Goal: Task Accomplishment & Management: Complete application form

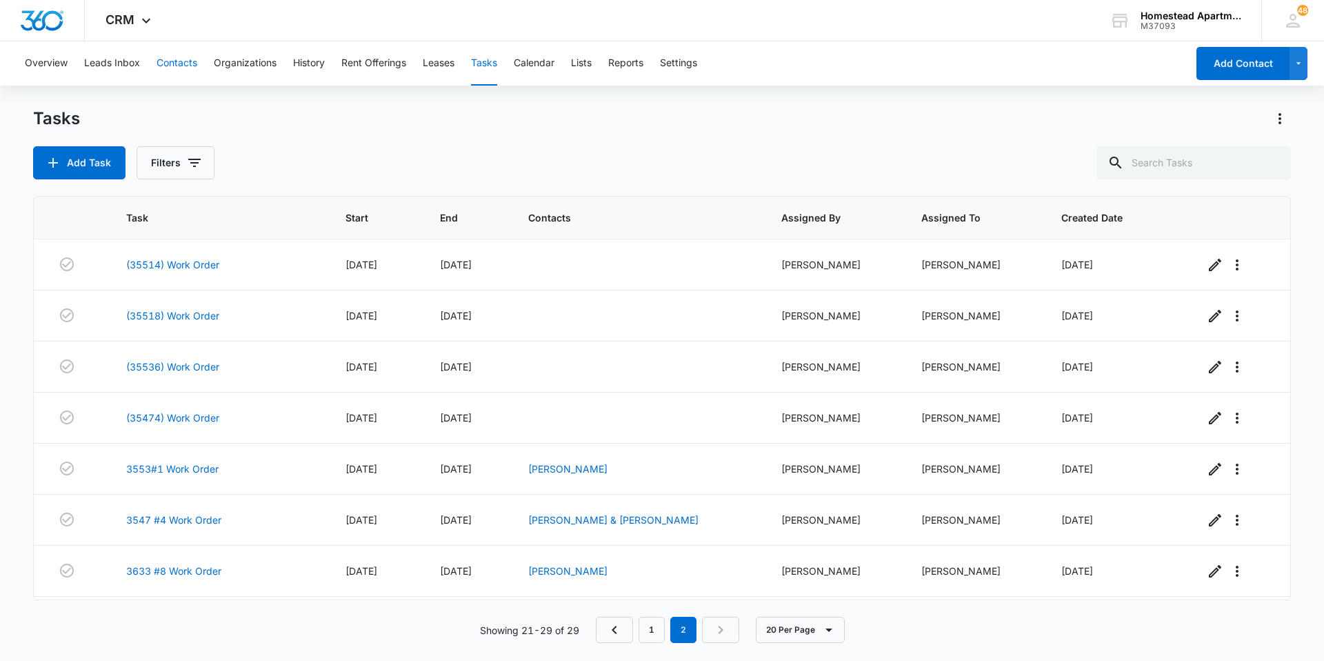
drag, startPoint x: 177, startPoint y: 63, endPoint x: 187, endPoint y: 63, distance: 10.3
click at [177, 63] on button "Contacts" at bounding box center [177, 63] width 41 height 44
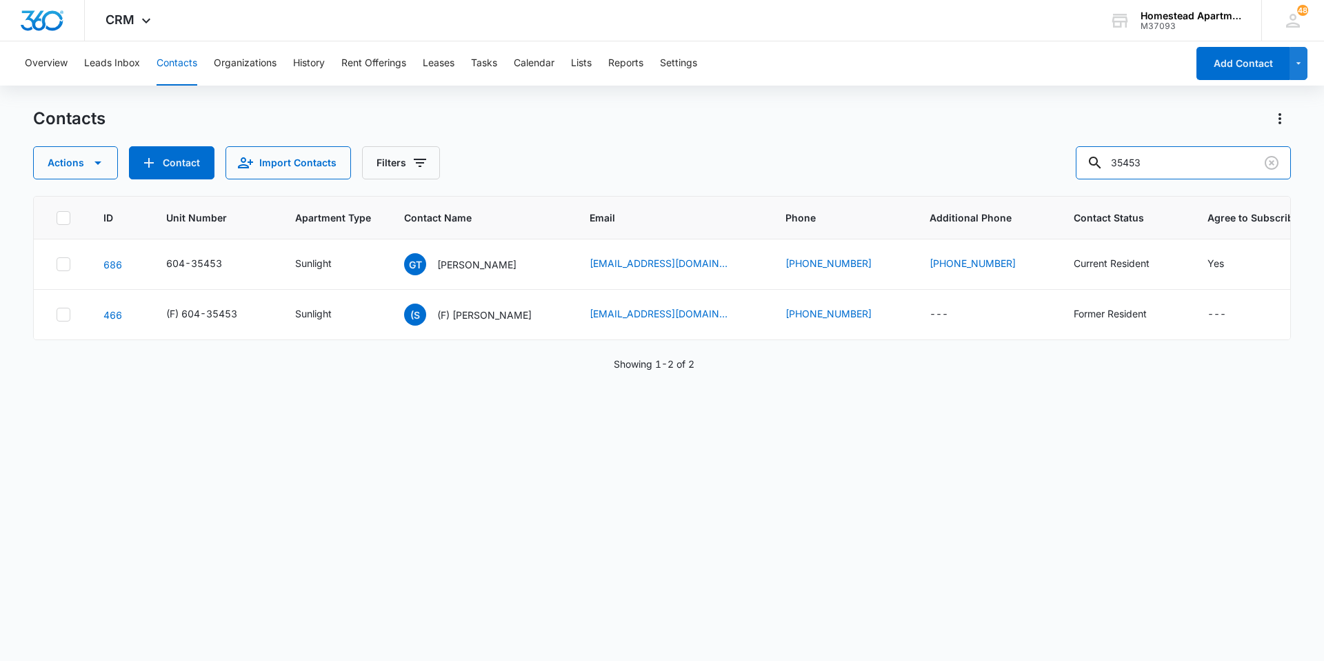
drag, startPoint x: 1158, startPoint y: 167, endPoint x: 897, endPoint y: 162, distance: 261.4
click at [897, 162] on div "Actions Contact Import Contacts Filters 35453" at bounding box center [662, 162] width 1258 height 33
type input "35536"
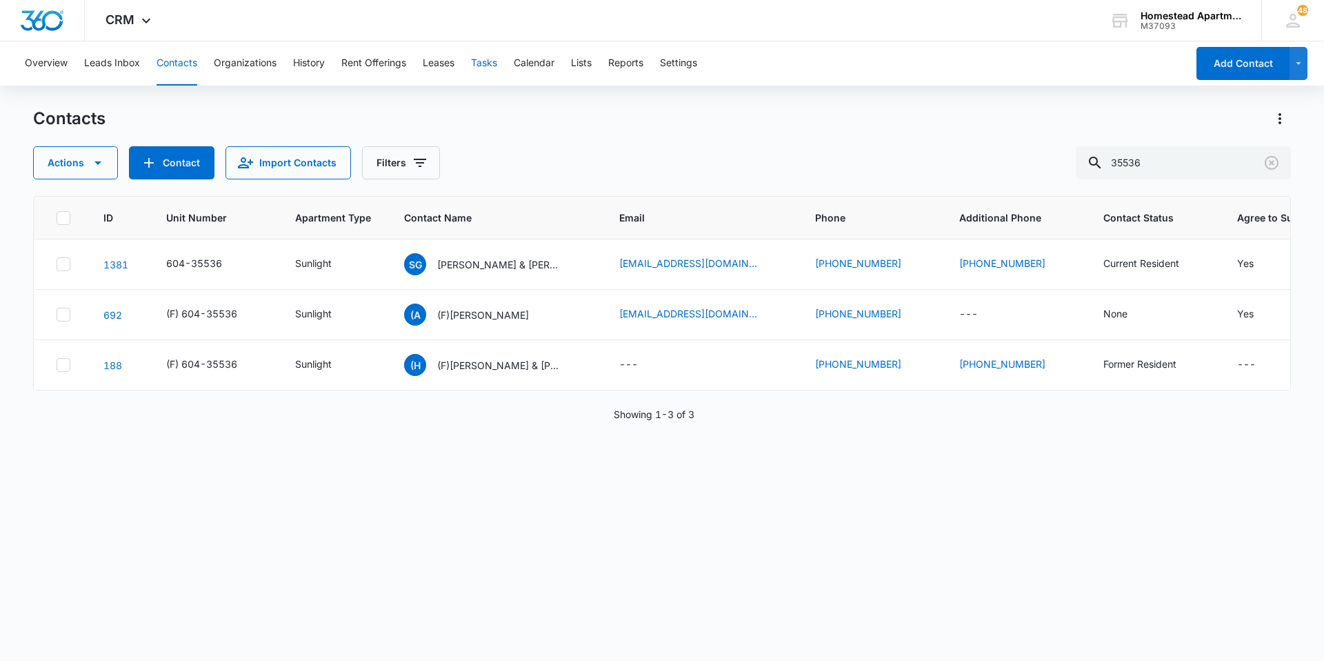
click at [486, 66] on button "Tasks" at bounding box center [484, 63] width 26 height 44
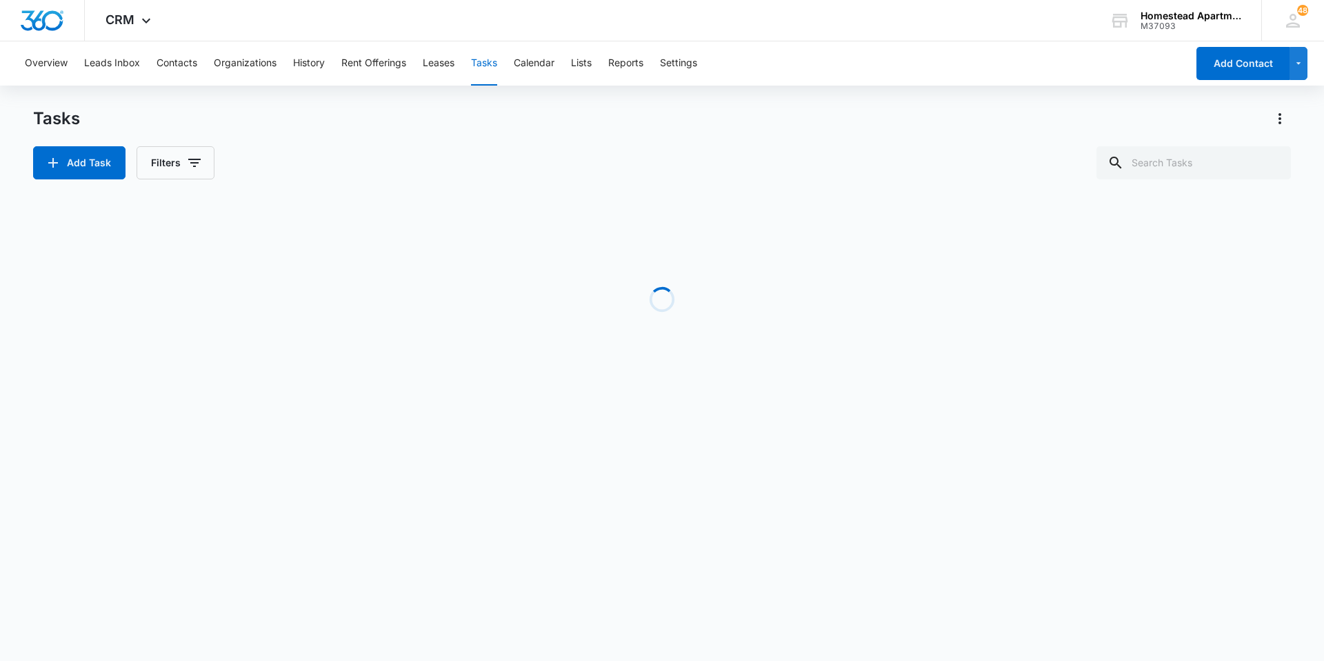
click at [59, 181] on div "Tasks Add Task Filters Loading Task Start End Contacts Assigned By Assigned To …" at bounding box center [662, 264] width 1258 height 312
click at [71, 173] on button "Add Task" at bounding box center [79, 162] width 92 height 33
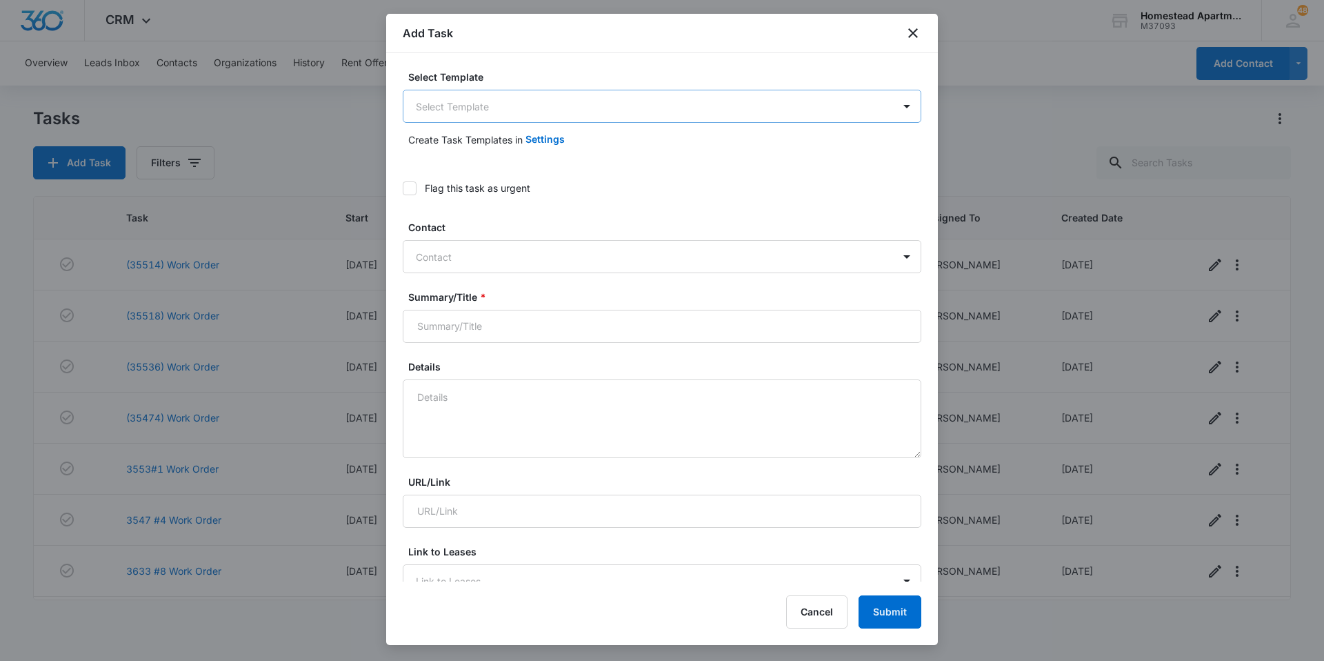
click at [518, 117] on body "CRM Apps Reputation Websites Forms CRM Email Social Content Intelligence Files …" at bounding box center [662, 330] width 1324 height 661
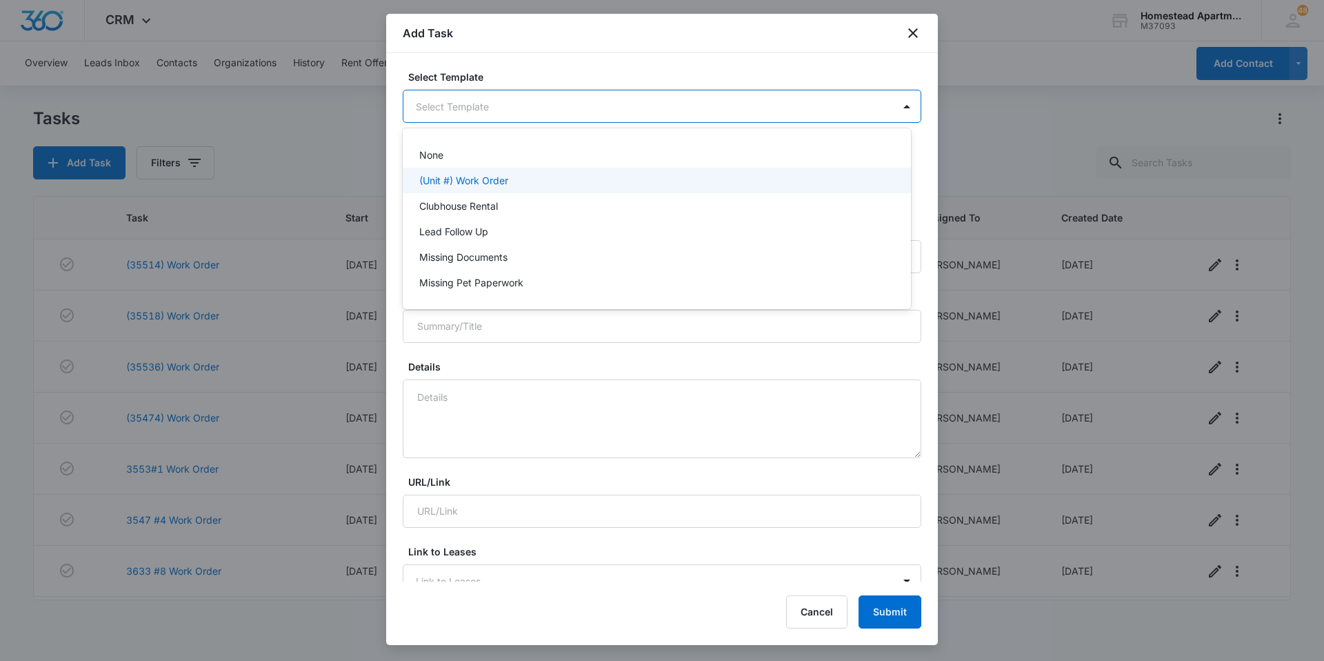
click at [483, 174] on p "(Unit #) Work Order" at bounding box center [463, 180] width 89 height 14
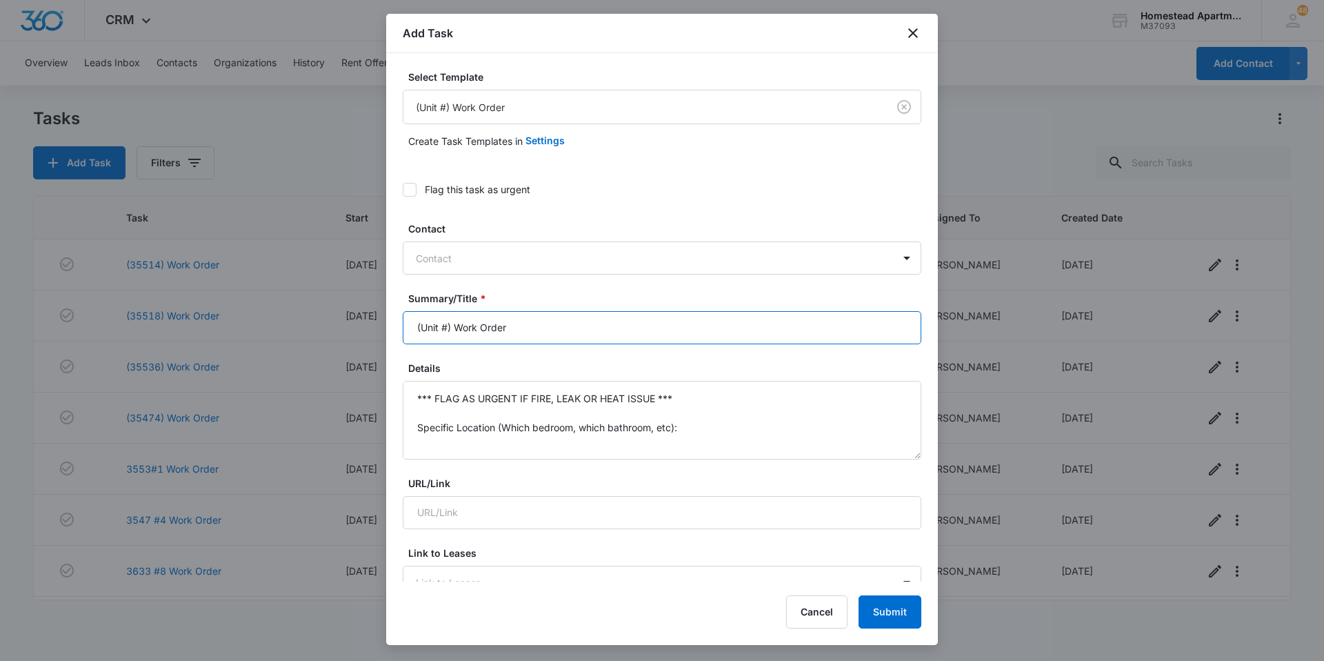
drag, startPoint x: 454, startPoint y: 330, endPoint x: 381, endPoint y: 331, distance: 72.4
click at [381, 331] on body "CRM Apps Reputation Websites Forms CRM Email Social Content Intelligence Files …" at bounding box center [662, 330] width 1324 height 661
type input "3553 #6 Work Order"
click at [431, 252] on div at bounding box center [654, 258] width 476 height 17
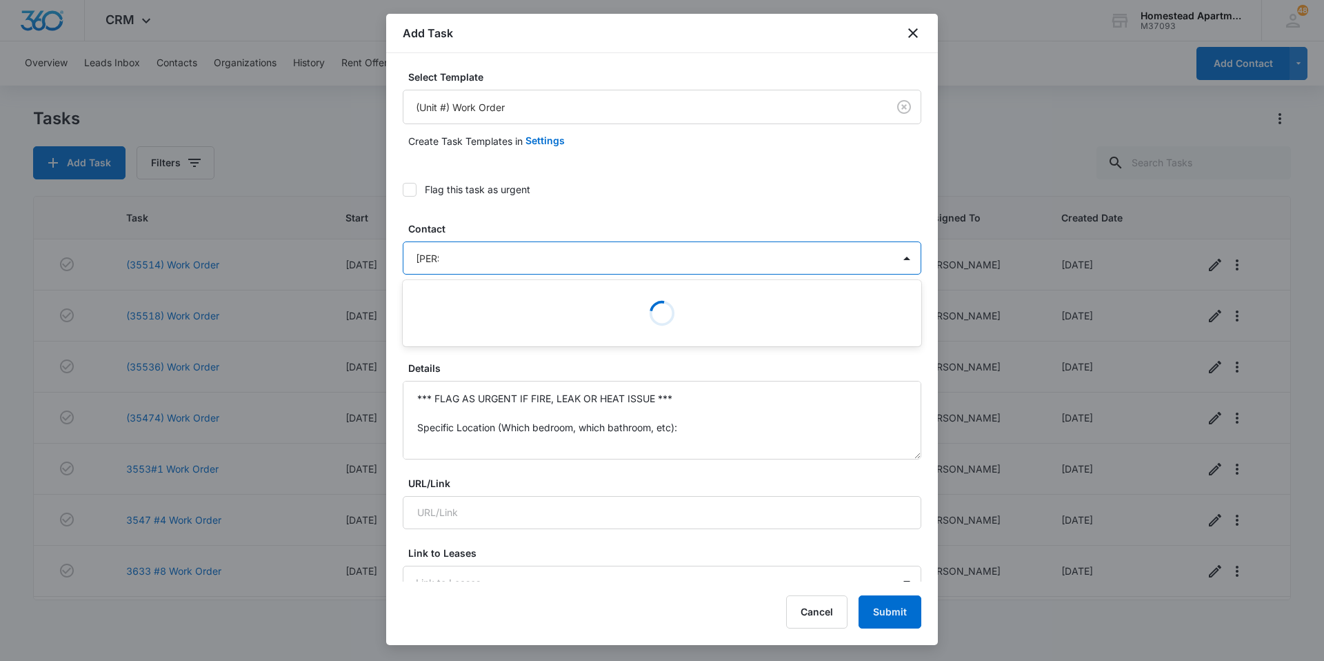
type input "[PERSON_NAME]"
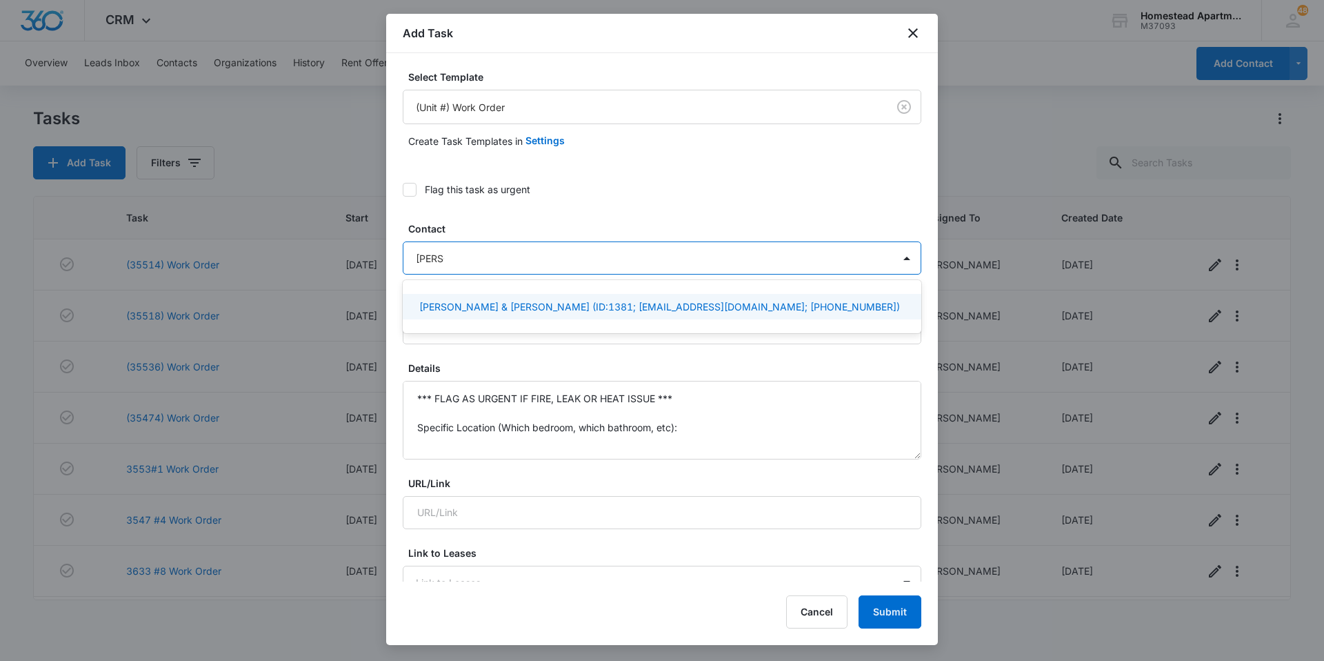
click at [443, 303] on p "[PERSON_NAME] & [PERSON_NAME] (ID:1381; [EMAIL_ADDRESS][DOMAIN_NAME]; [PHONE_NU…" at bounding box center [659, 306] width 481 height 14
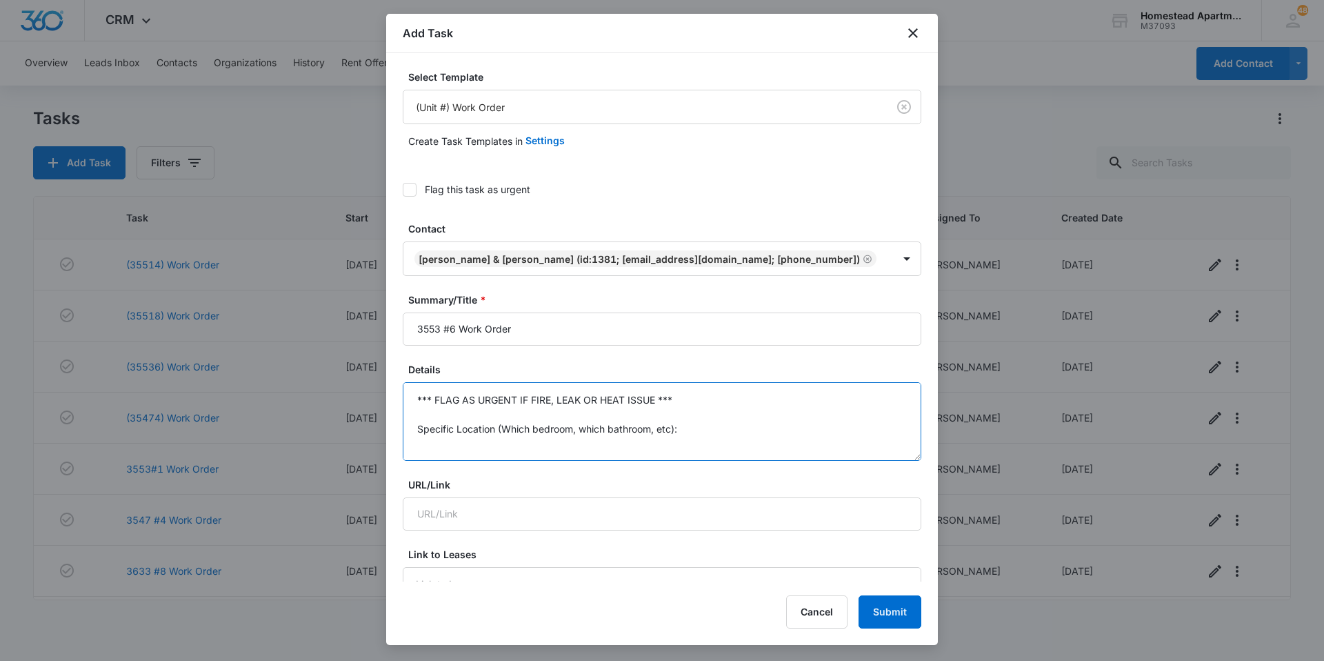
click at [483, 417] on textarea "*** FLAG AS URGENT IF FIRE, LEAK OR HEAT ISSUE *** Specific Location (Which bed…" at bounding box center [662, 421] width 519 height 79
drag, startPoint x: 432, startPoint y: 416, endPoint x: 354, endPoint y: 322, distance: 122.0
click at [354, 322] on body "CRM Apps Reputation Websites Forms CRM Email Social Content Intelligence Files …" at bounding box center [662, 330] width 1324 height 661
click at [525, 397] on textarea "Tenant had a small list for work orders" at bounding box center [662, 421] width 519 height 79
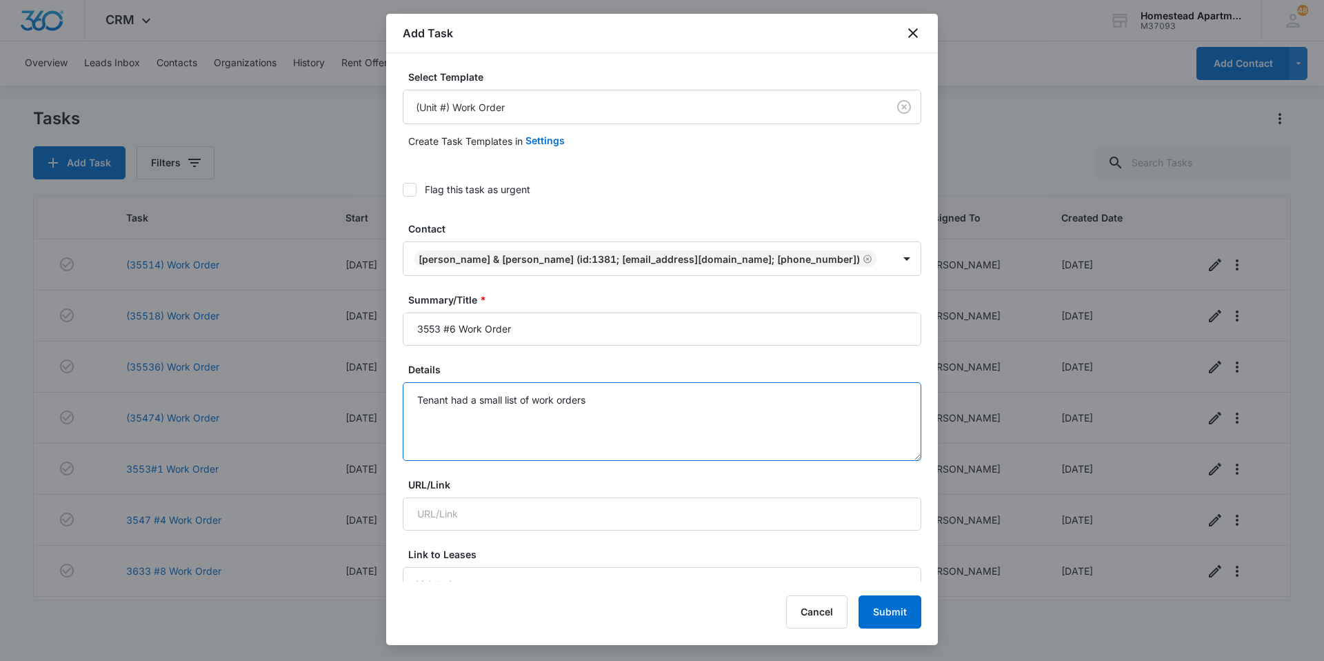
click at [616, 396] on textarea "Tenant had a small list of work orders" at bounding box center [662, 421] width 519 height 79
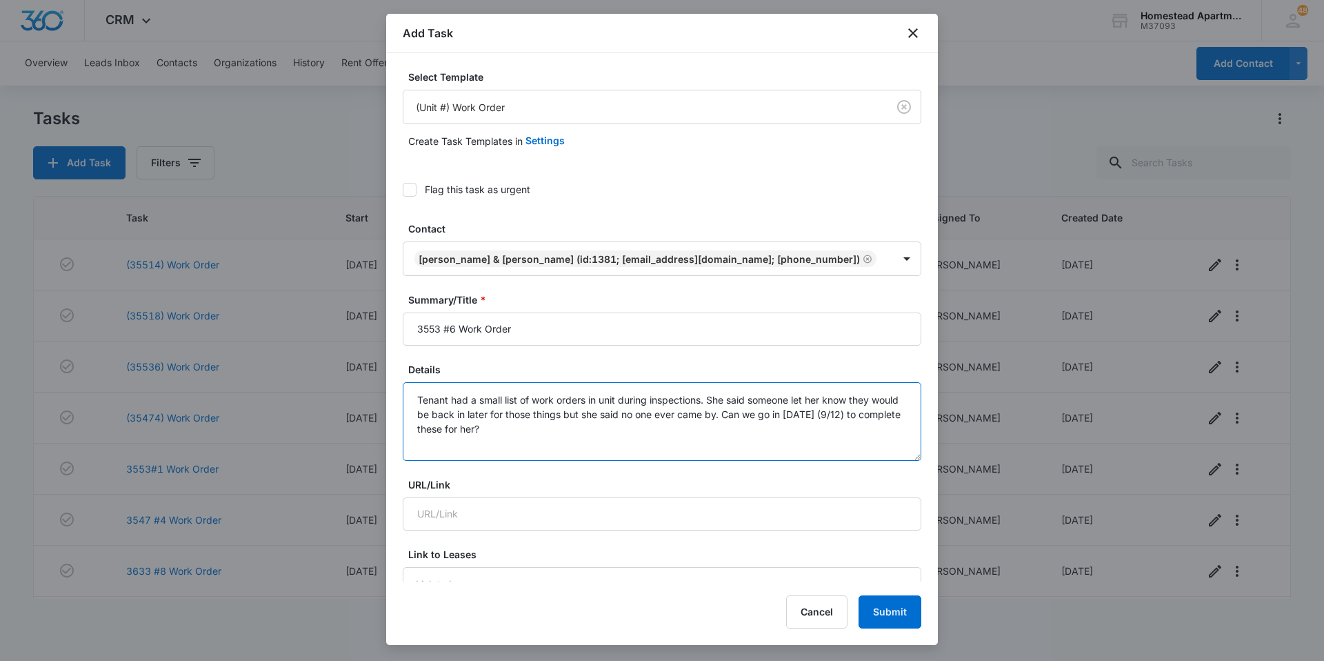
click at [649, 421] on textarea "Tenant had a small list of work orders in unit during inspections. She said som…" at bounding box center [662, 421] width 519 height 79
click at [634, 430] on textarea "Tenant had a small list of work orders in unit during inspections. She said som…" at bounding box center [662, 421] width 519 height 79
click at [592, 430] on textarea "Tenant had a small list of work orders in unit during inspections. She said som…" at bounding box center [662, 421] width 519 height 79
type textarea "Tenant had a small list of work orders in unit during inspections. She said som…"
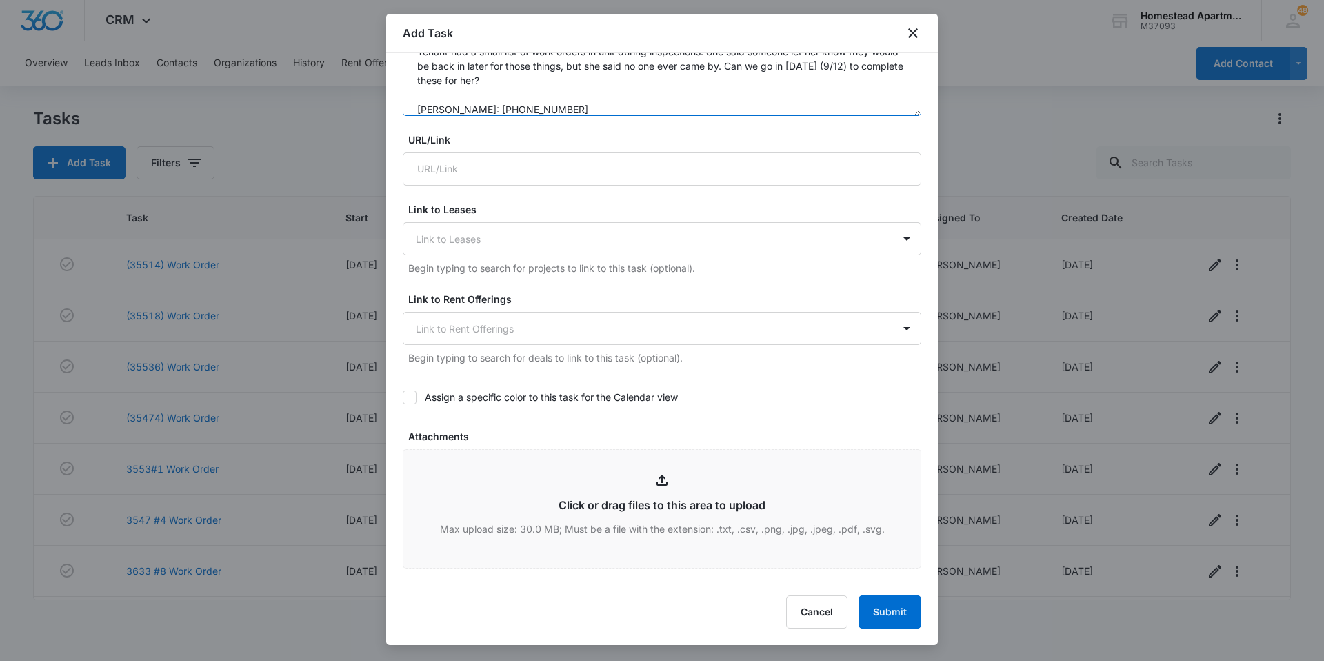
scroll to position [690, 0]
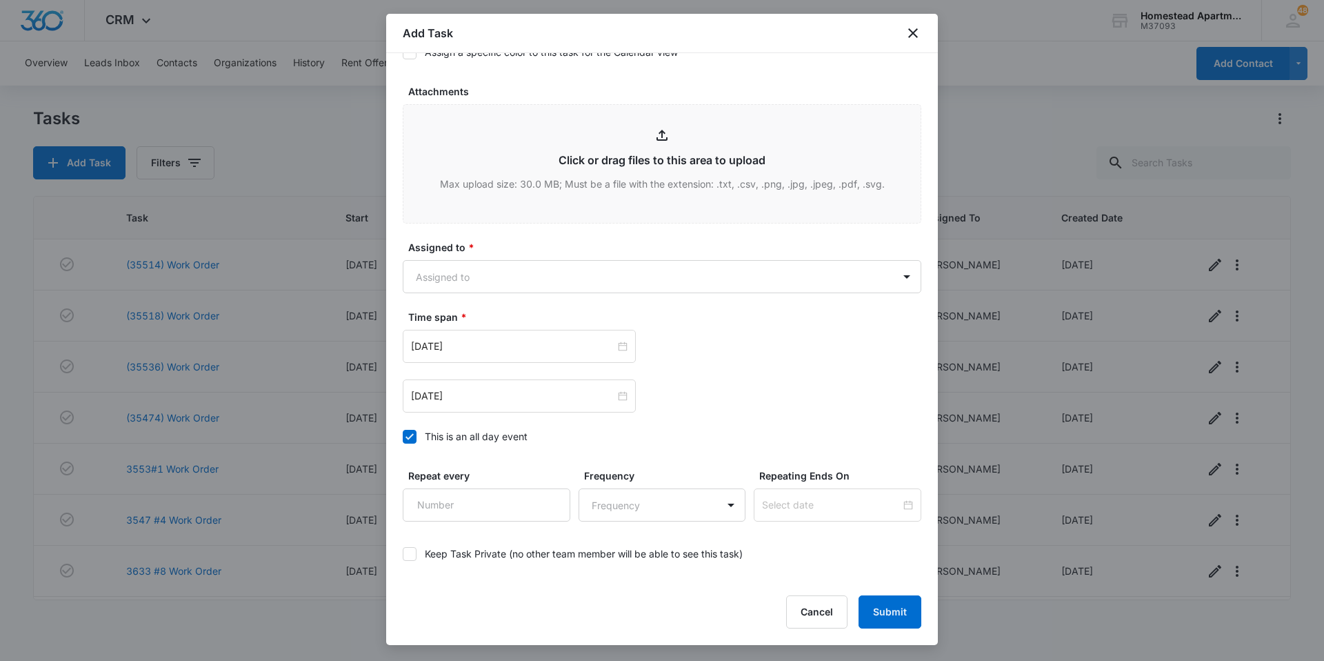
drag, startPoint x: 616, startPoint y: 343, endPoint x: 603, endPoint y: 325, distance: 22.4
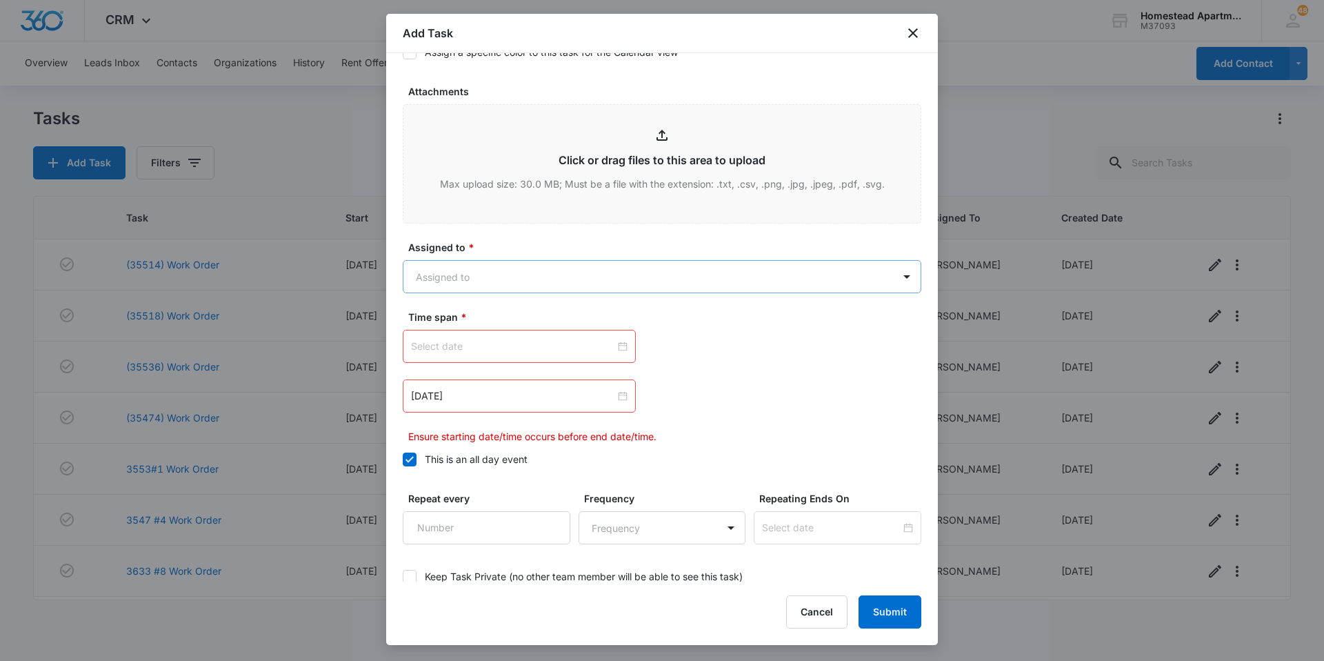
type textarea "Tenant had a small list of work orders in unit during inspections. She said som…"
click at [570, 267] on body "CRM Apps Reputation Websites Forms CRM Email Social Content Intelligence Files …" at bounding box center [662, 330] width 1324 height 661
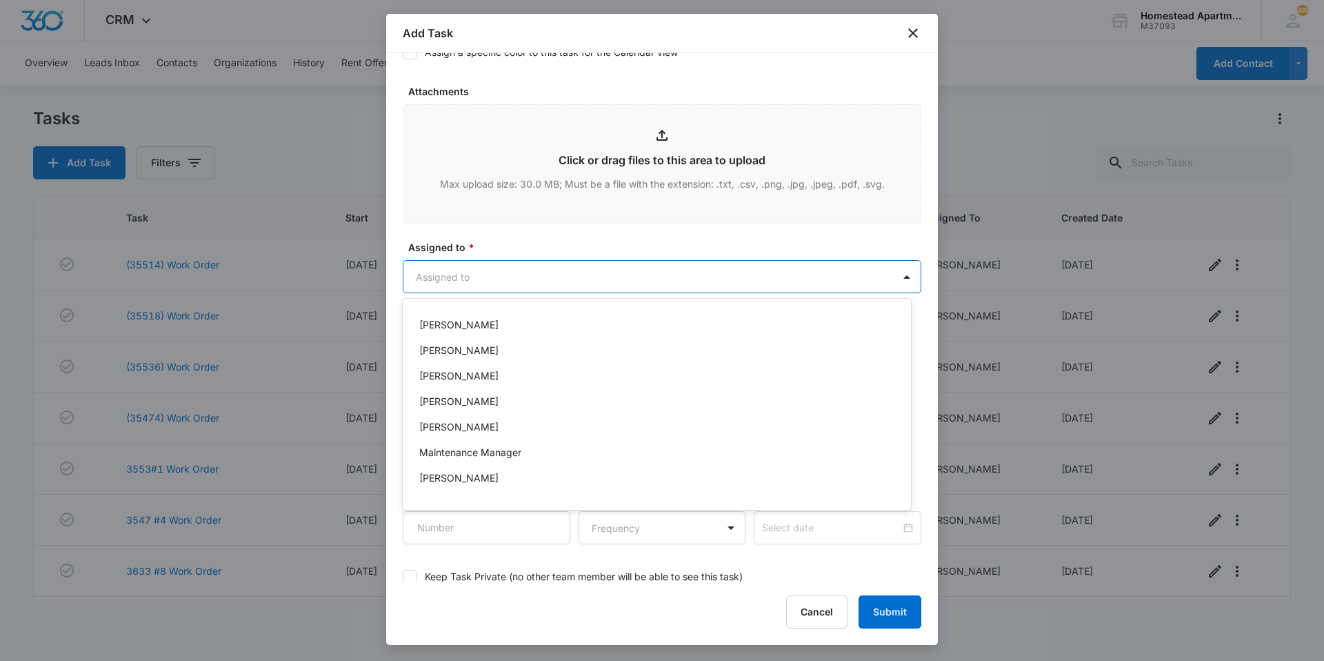
scroll to position [225, 0]
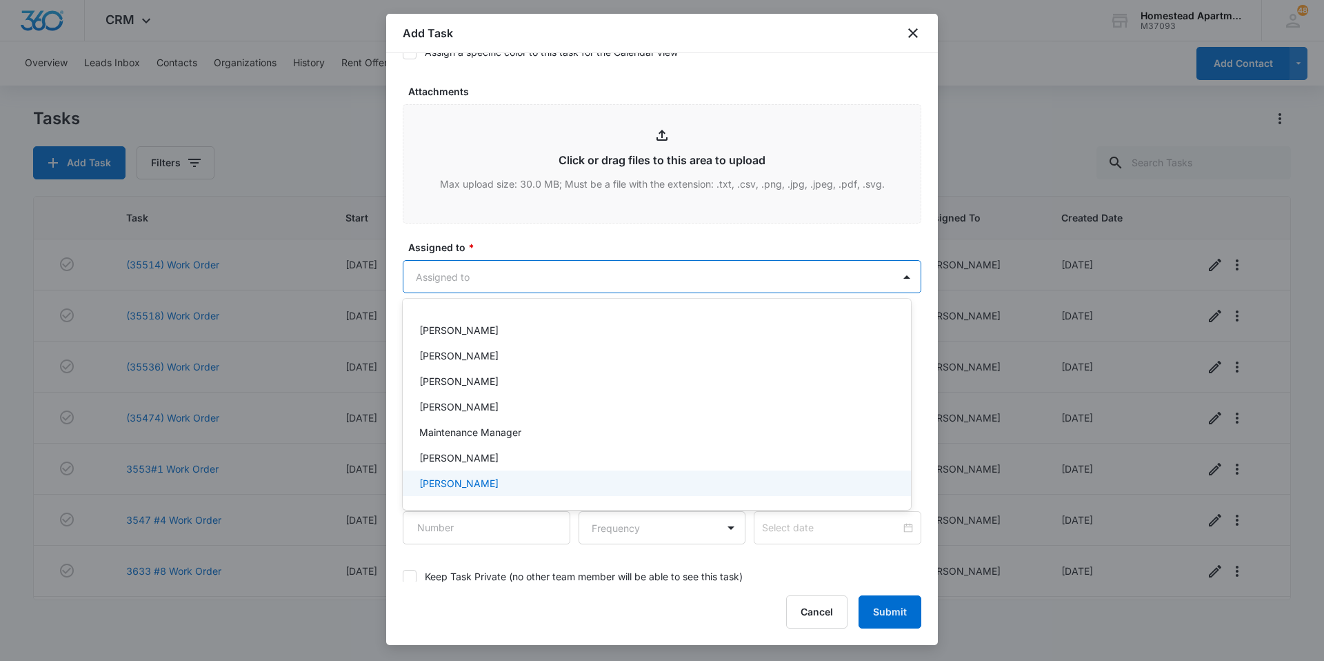
drag, startPoint x: 482, startPoint y: 487, endPoint x: 484, endPoint y: 241, distance: 246.2
click at [482, 485] on p "[PERSON_NAME]" at bounding box center [458, 483] width 79 height 14
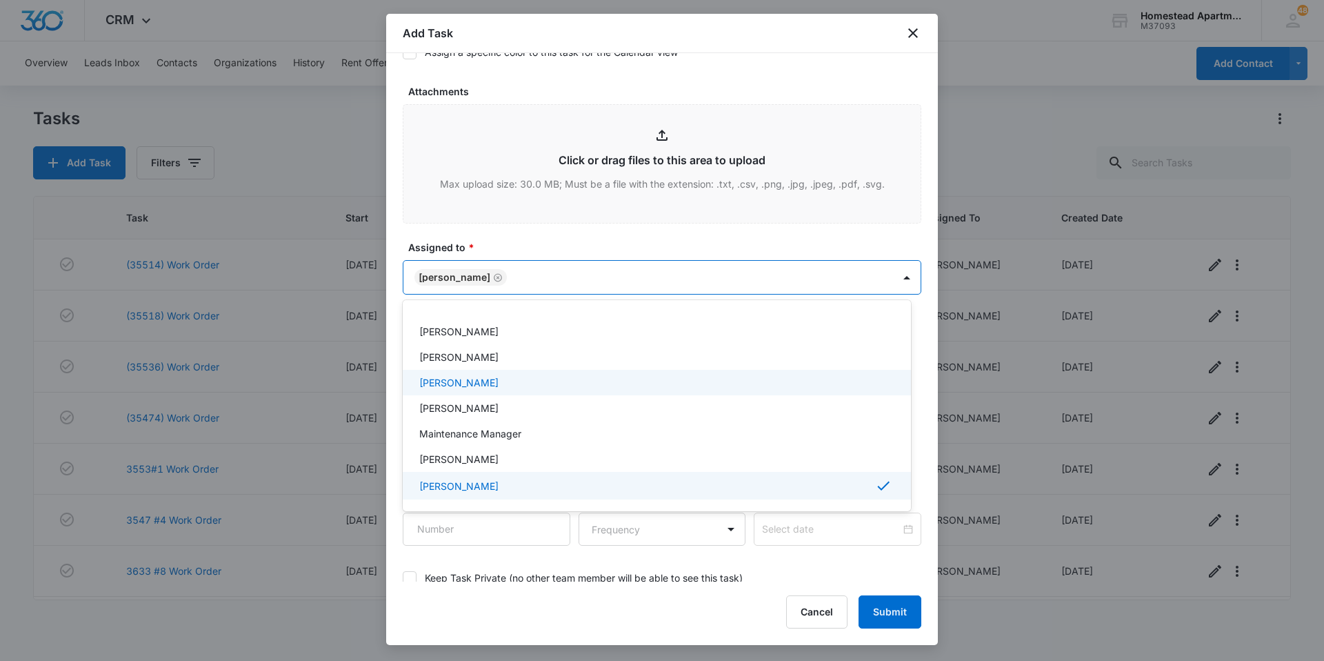
click at [486, 230] on div at bounding box center [662, 330] width 1324 height 661
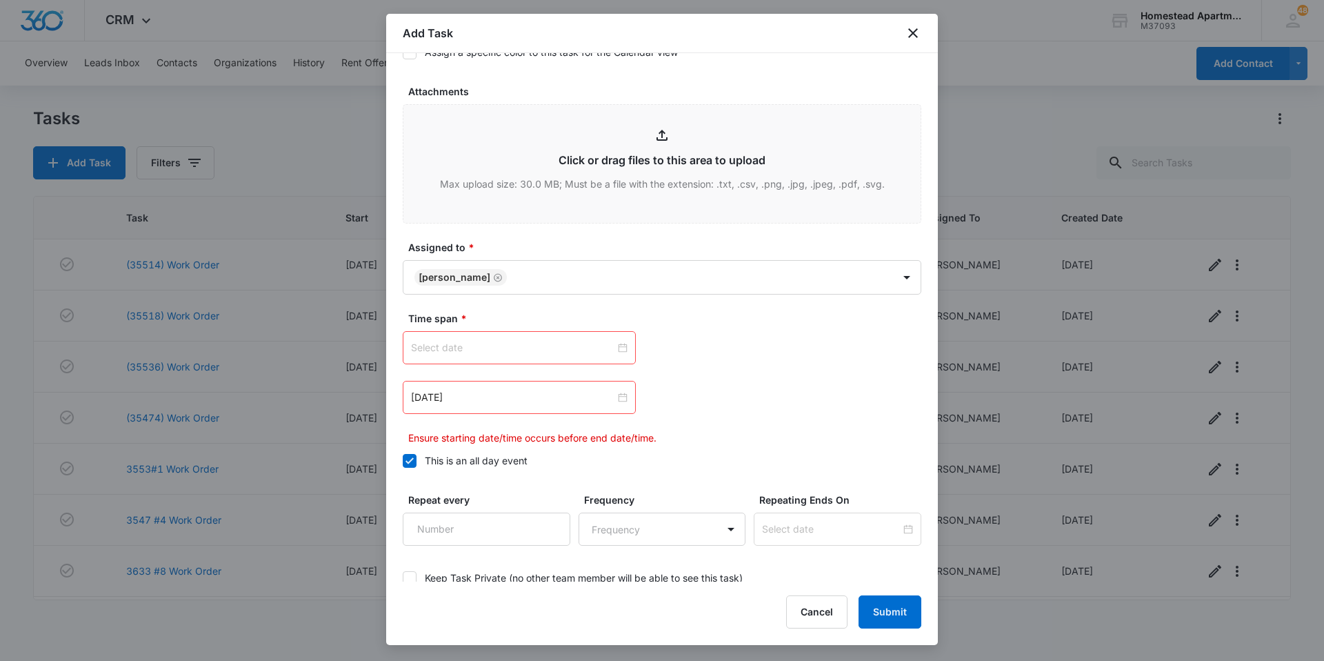
click at [573, 341] on input at bounding box center [513, 347] width 204 height 15
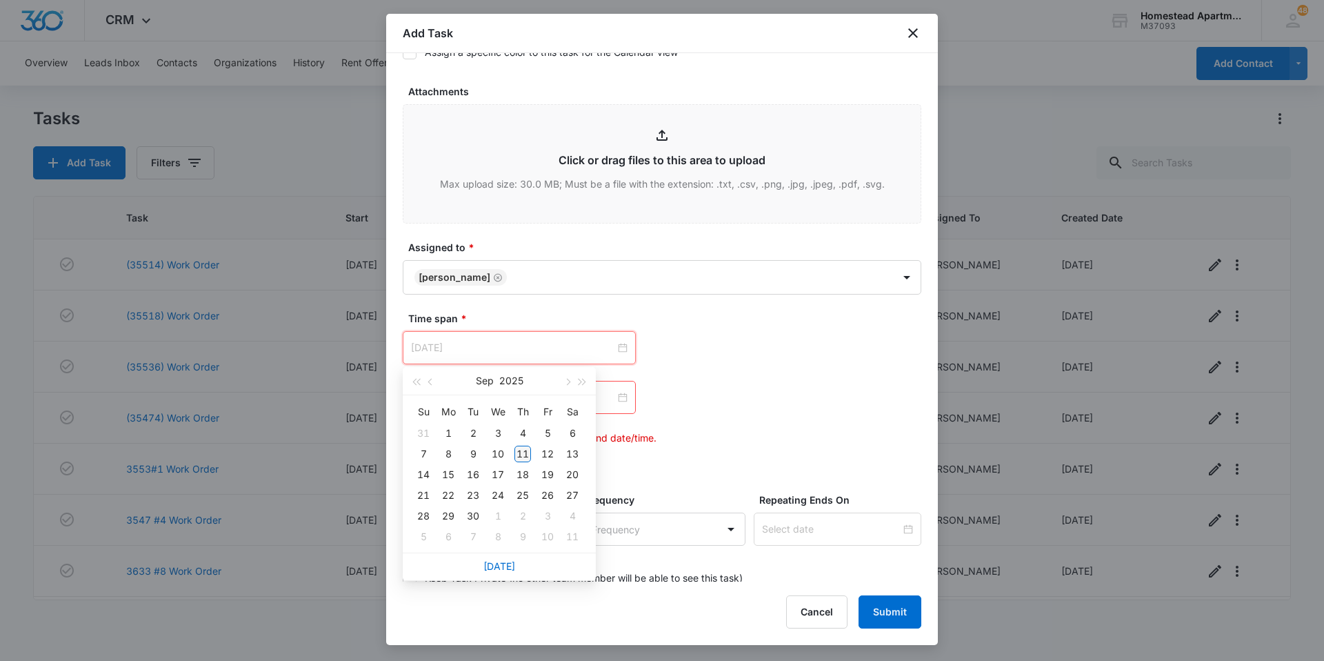
click at [522, 457] on div "11" at bounding box center [522, 453] width 17 height 17
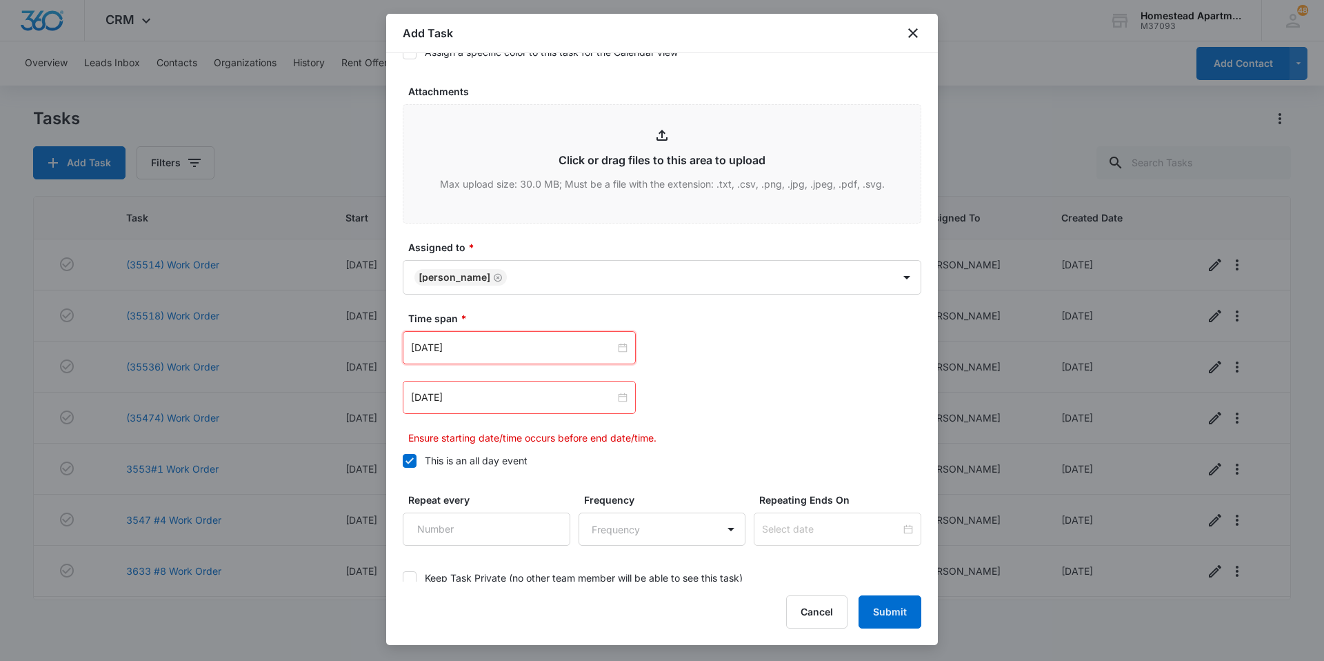
click at [534, 339] on div "[DATE]" at bounding box center [519, 347] width 233 height 33
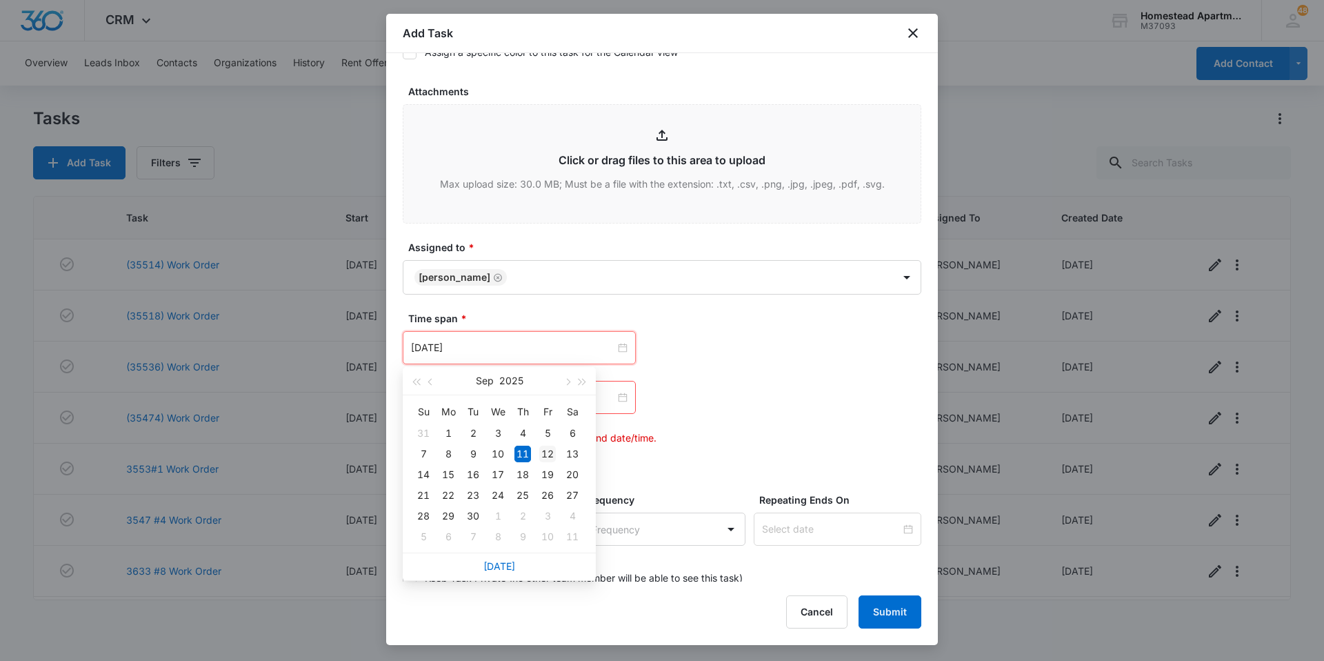
type input "[DATE]"
click at [546, 450] on div "12" at bounding box center [547, 453] width 17 height 17
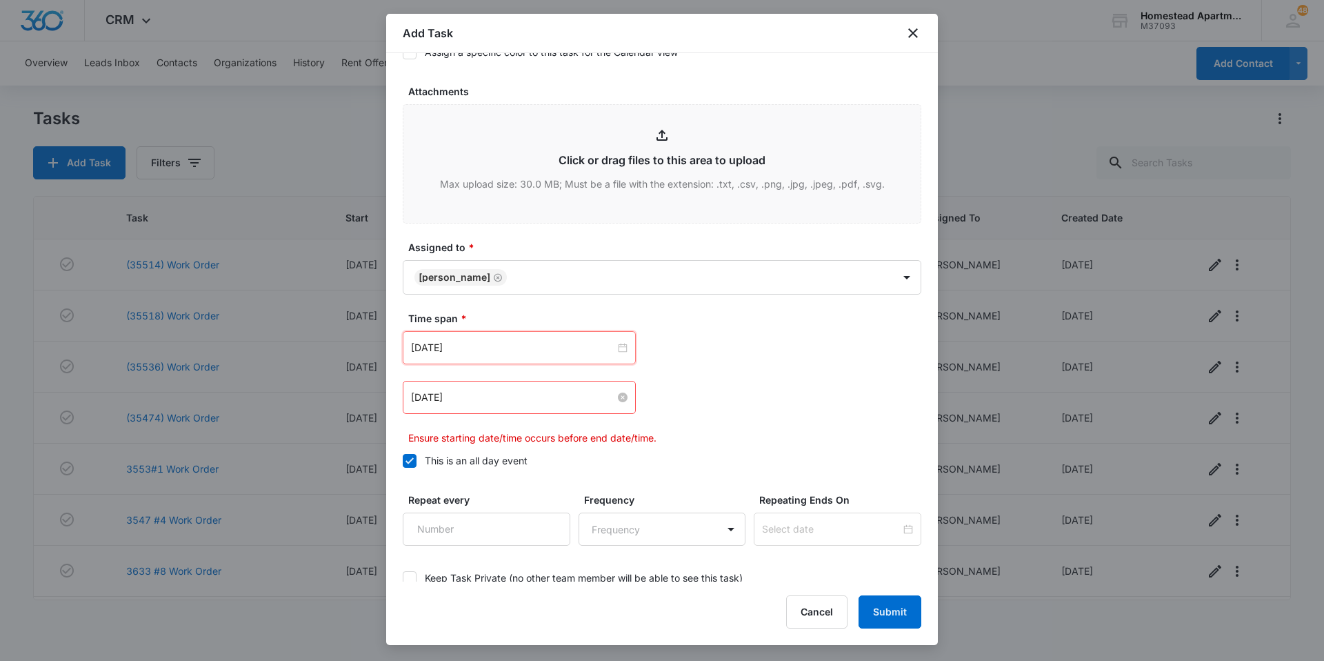
click at [516, 390] on input "[DATE]" at bounding box center [513, 397] width 204 height 15
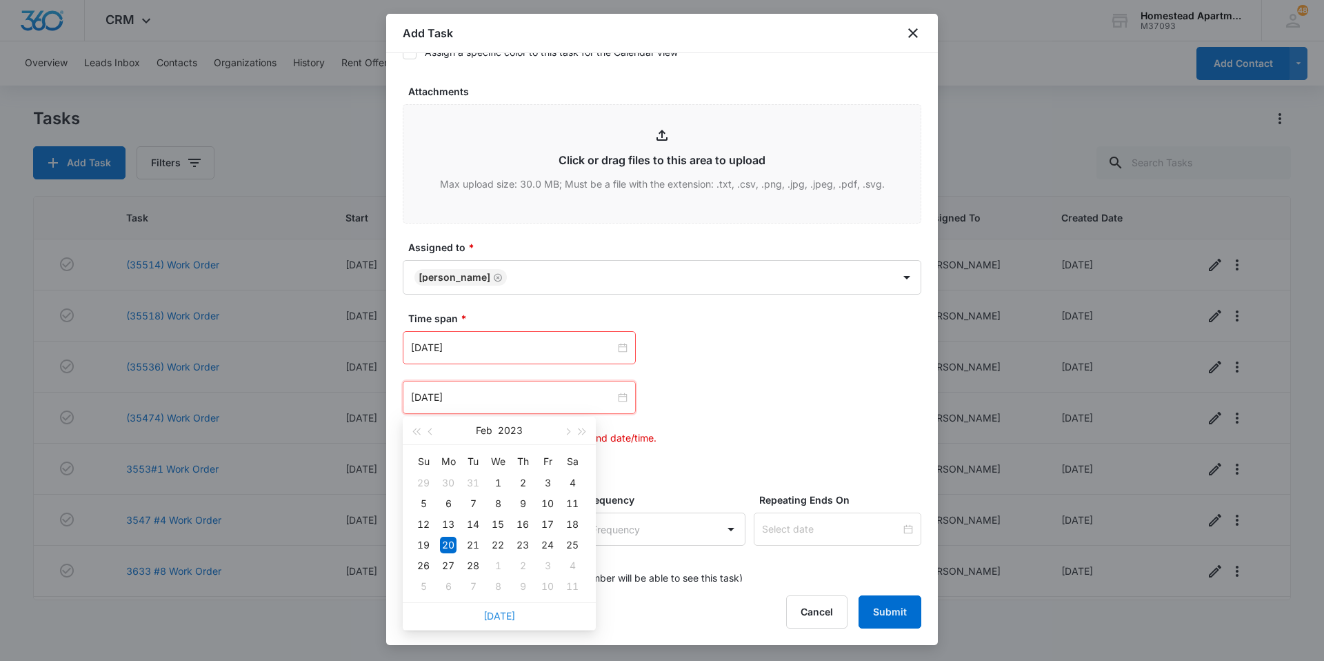
drag, startPoint x: 505, startPoint y: 615, endPoint x: 510, endPoint y: 483, distance: 132.5
click at [505, 612] on link "[DATE]" at bounding box center [499, 616] width 32 height 12
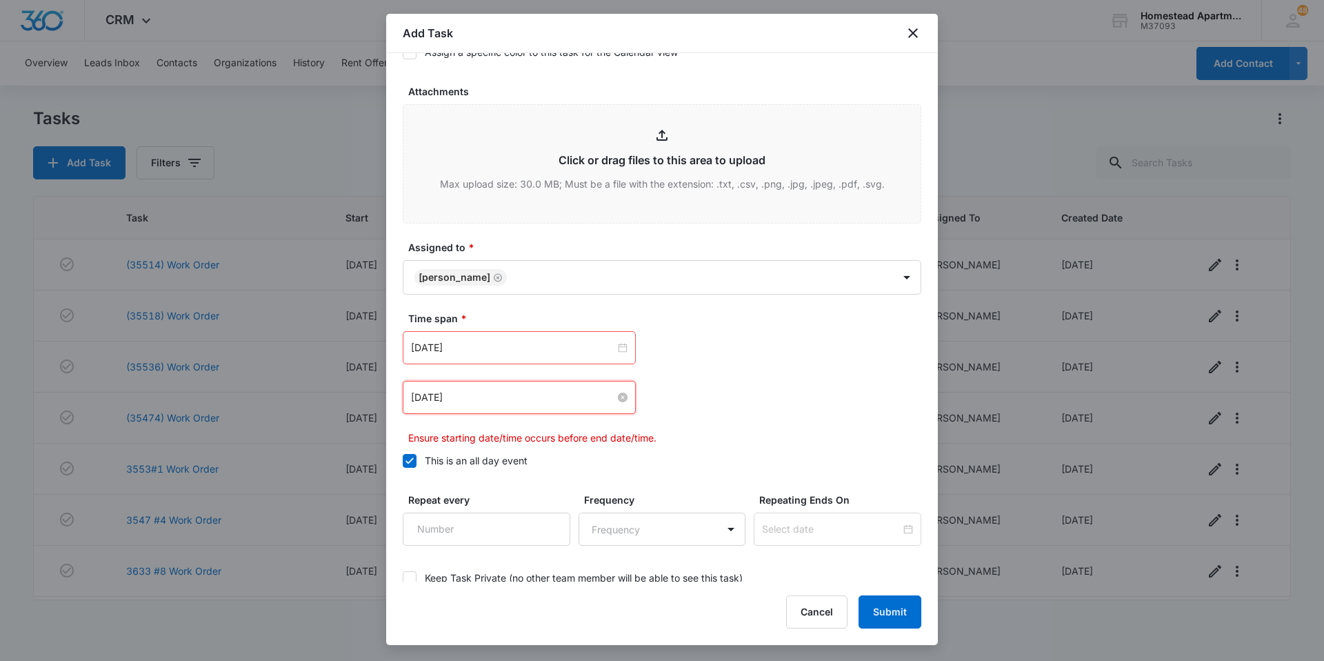
click at [504, 398] on input "[DATE]" at bounding box center [513, 397] width 204 height 15
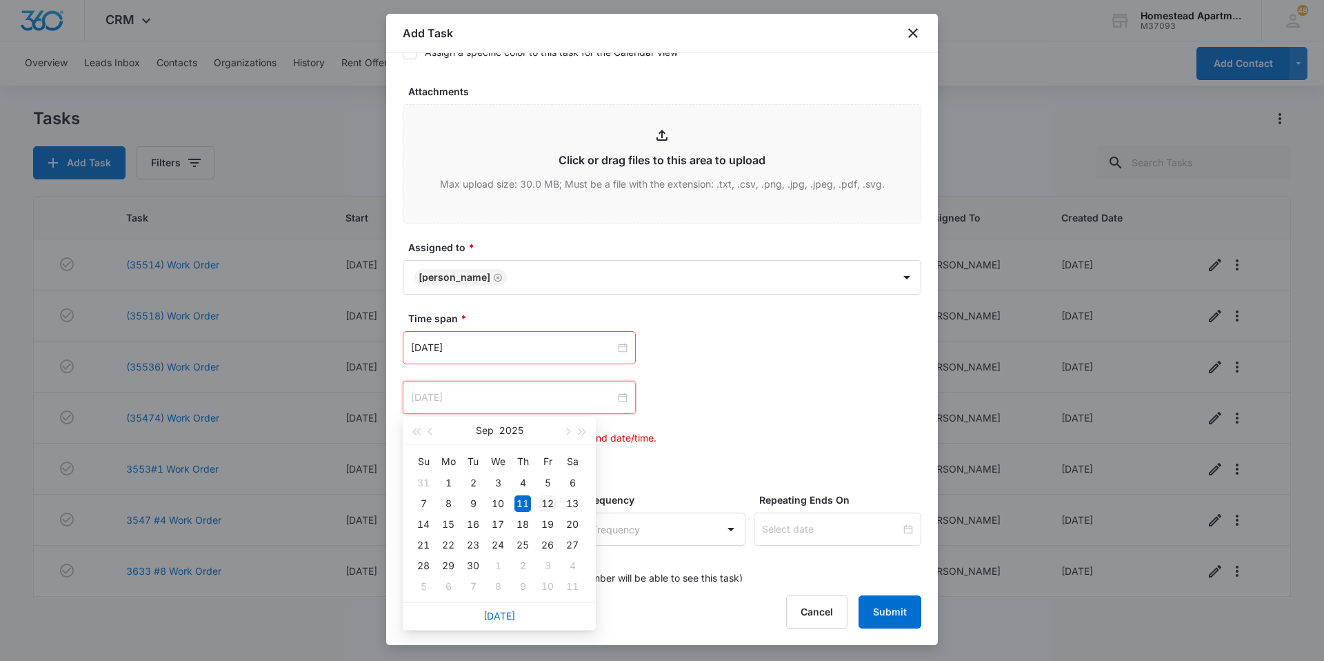
type input "[DATE]"
click at [550, 499] on div "12" at bounding box center [547, 503] width 17 height 17
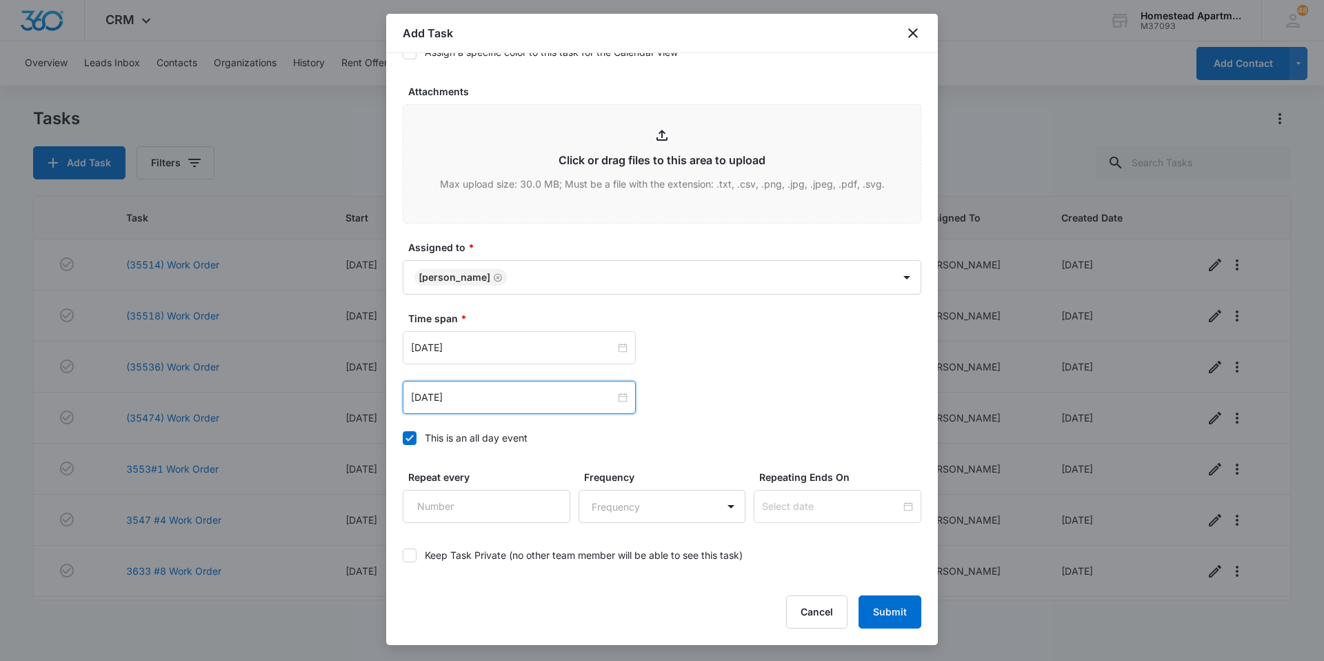
click at [671, 398] on div "[DATE] [DATE] Su Mo Tu We Th Fr Sa 31 1 2 3 4 5 6 7 8 9 10 11 12 13 14 15 16 17…" at bounding box center [662, 397] width 519 height 33
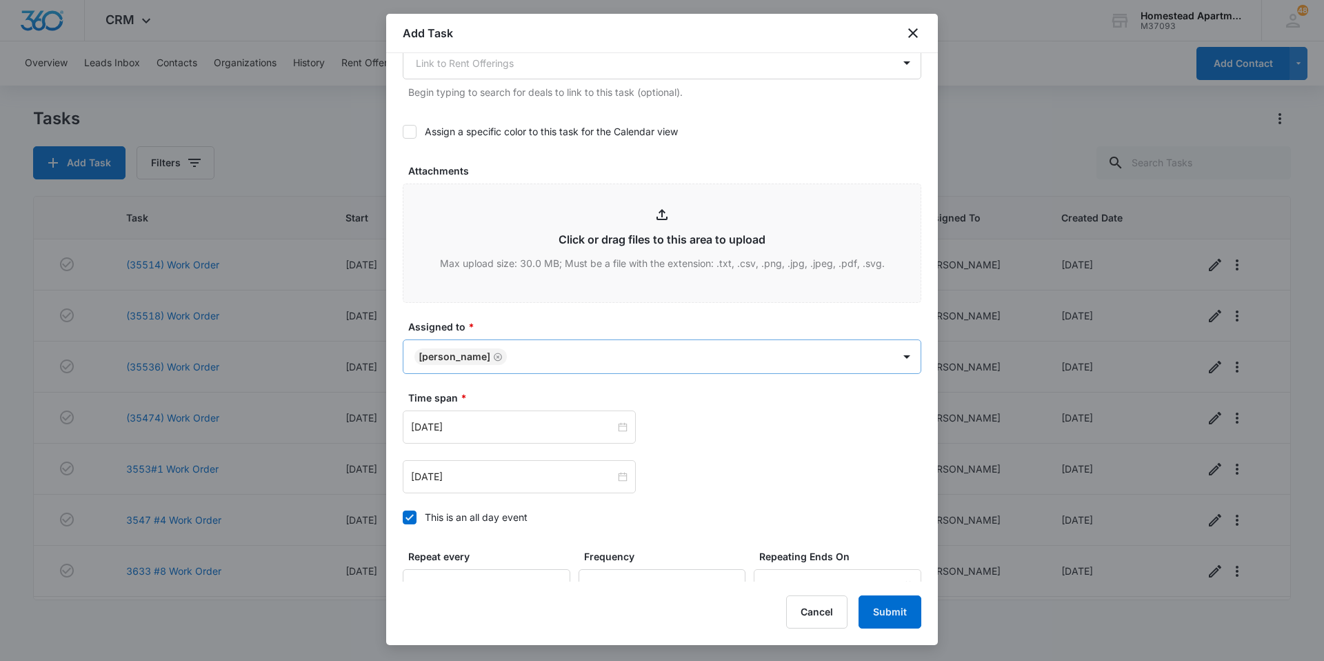
scroll to position [748, 0]
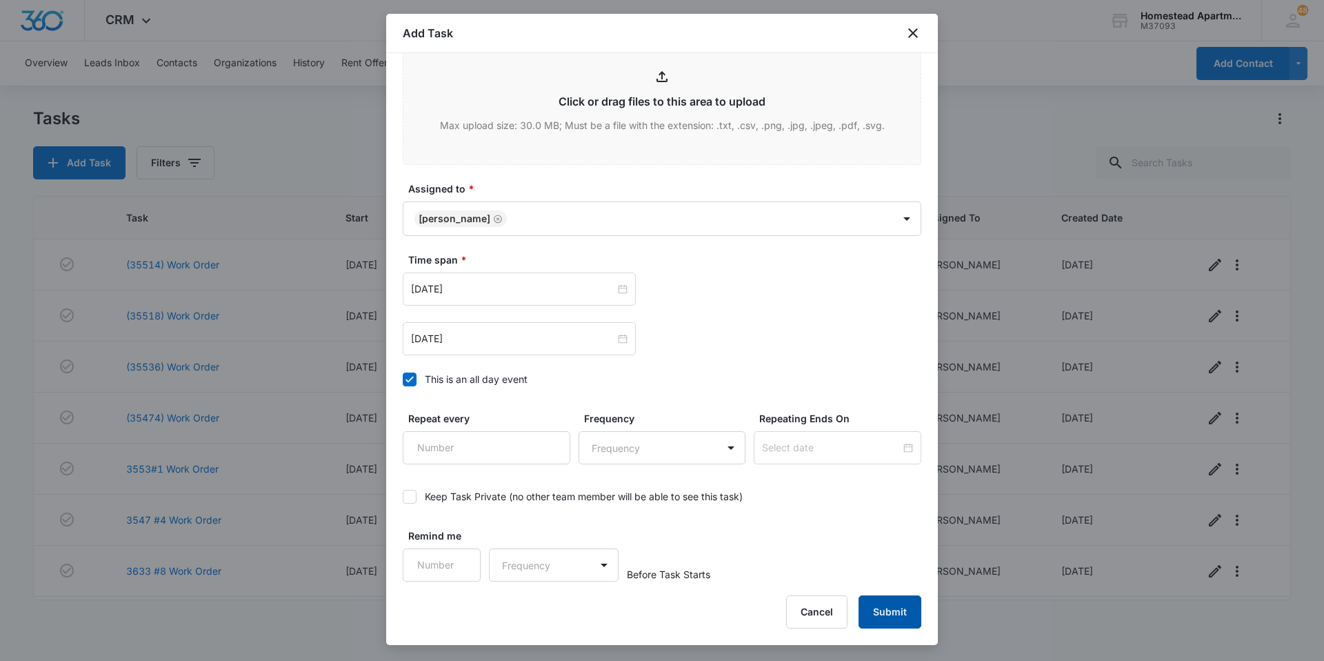
click at [901, 612] on button "Submit" at bounding box center [890, 611] width 63 height 33
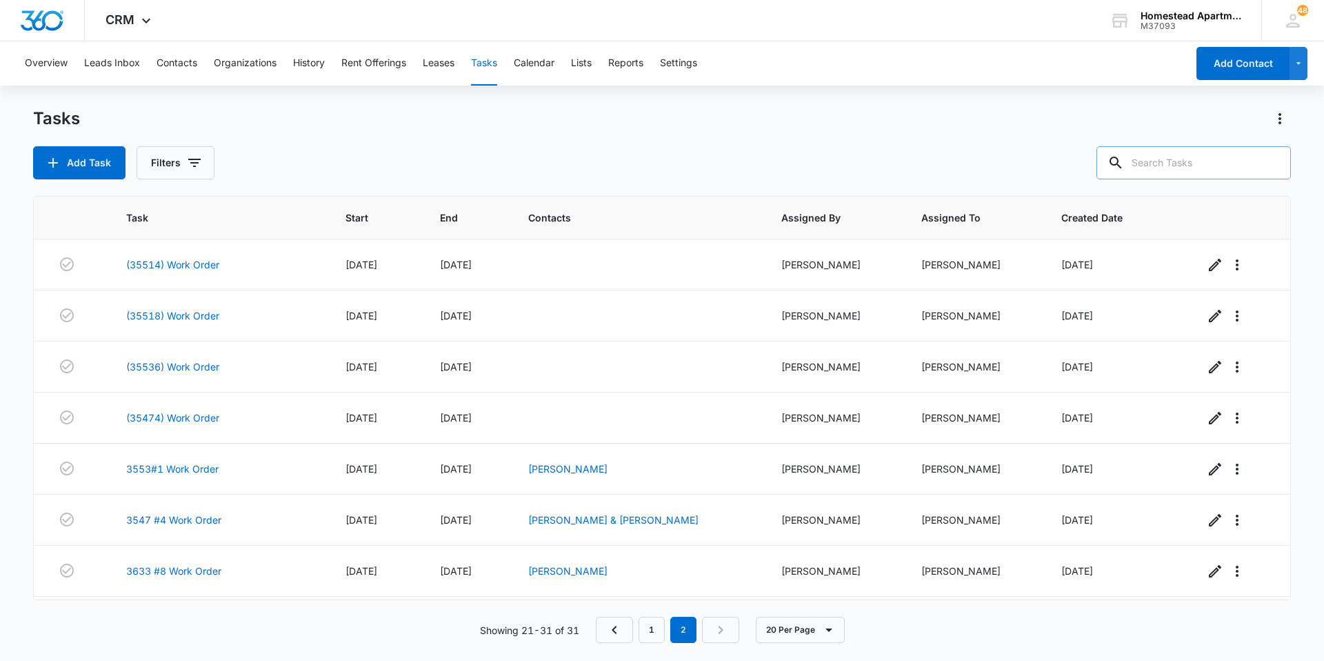
click at [1194, 158] on input "text" at bounding box center [1193, 162] width 194 height 33
type input "3553 #6"
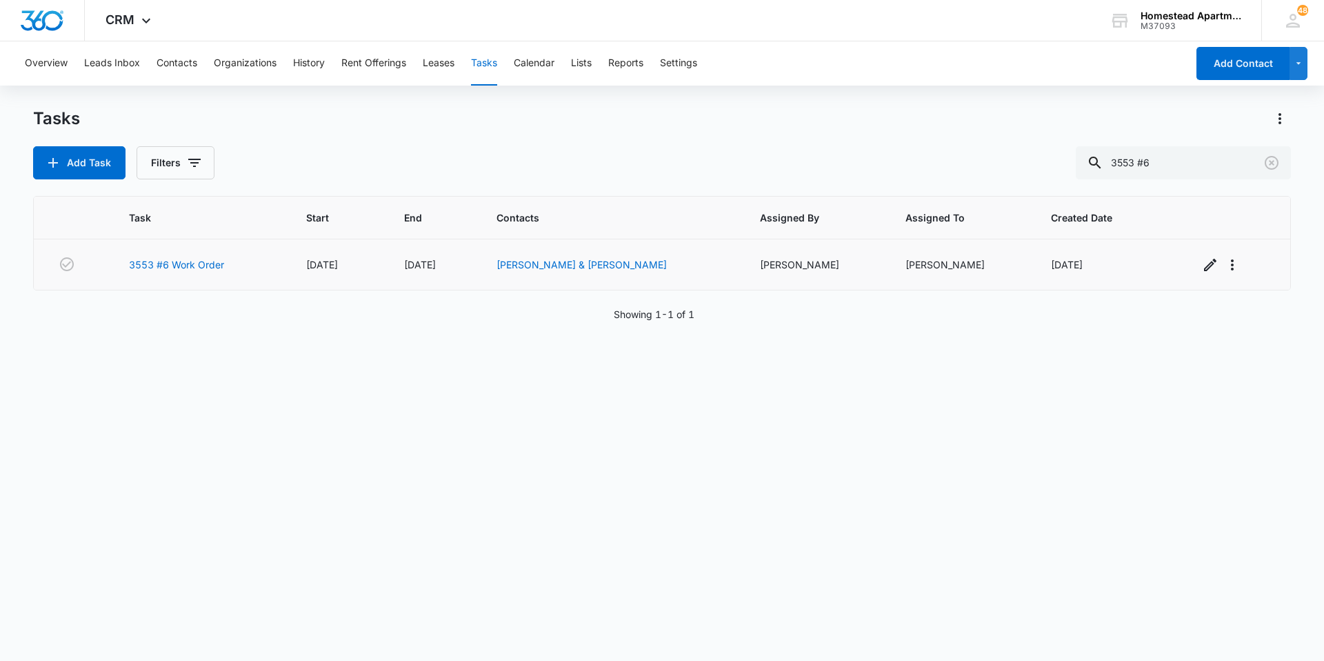
click at [549, 255] on td "[PERSON_NAME] & [PERSON_NAME]" at bounding box center [611, 264] width 263 height 51
click at [545, 261] on link "[PERSON_NAME] & [PERSON_NAME]" at bounding box center [581, 265] width 170 height 12
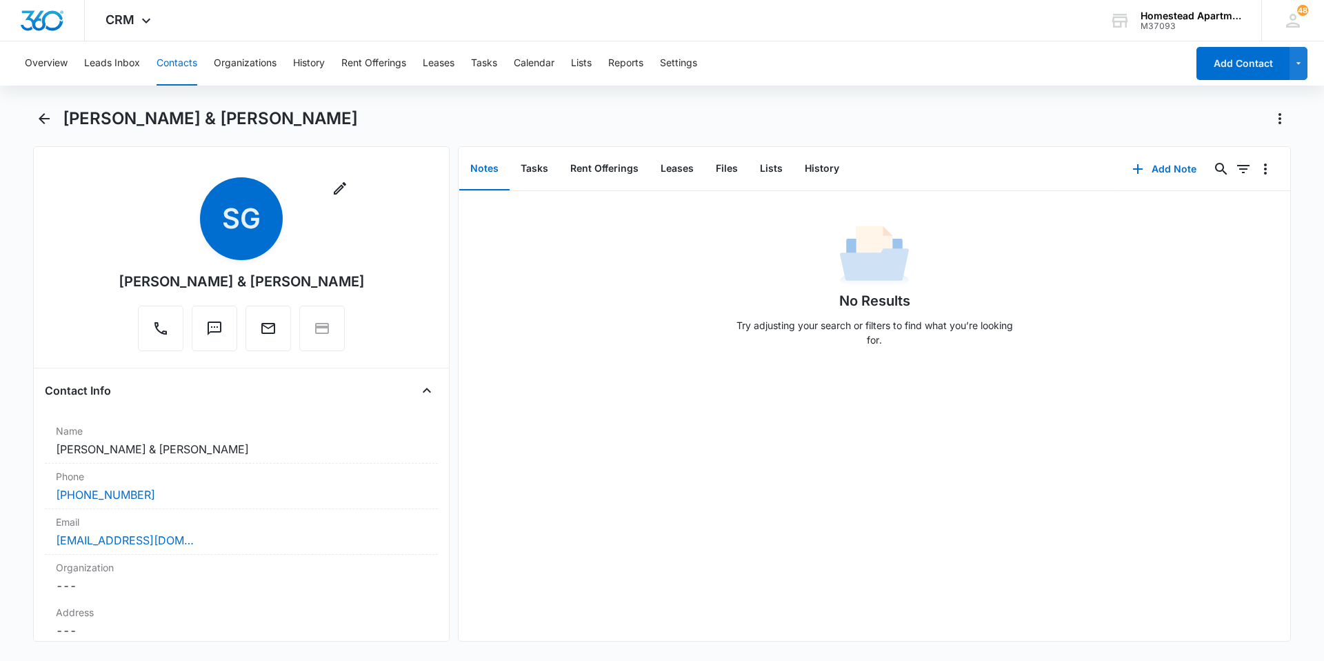
click at [27, 121] on main "[PERSON_NAME] & [PERSON_NAME] Remove SG [PERSON_NAME] & [PERSON_NAME] Contact I…" at bounding box center [662, 383] width 1324 height 550
click at [37, 118] on icon "Back" at bounding box center [44, 118] width 17 height 17
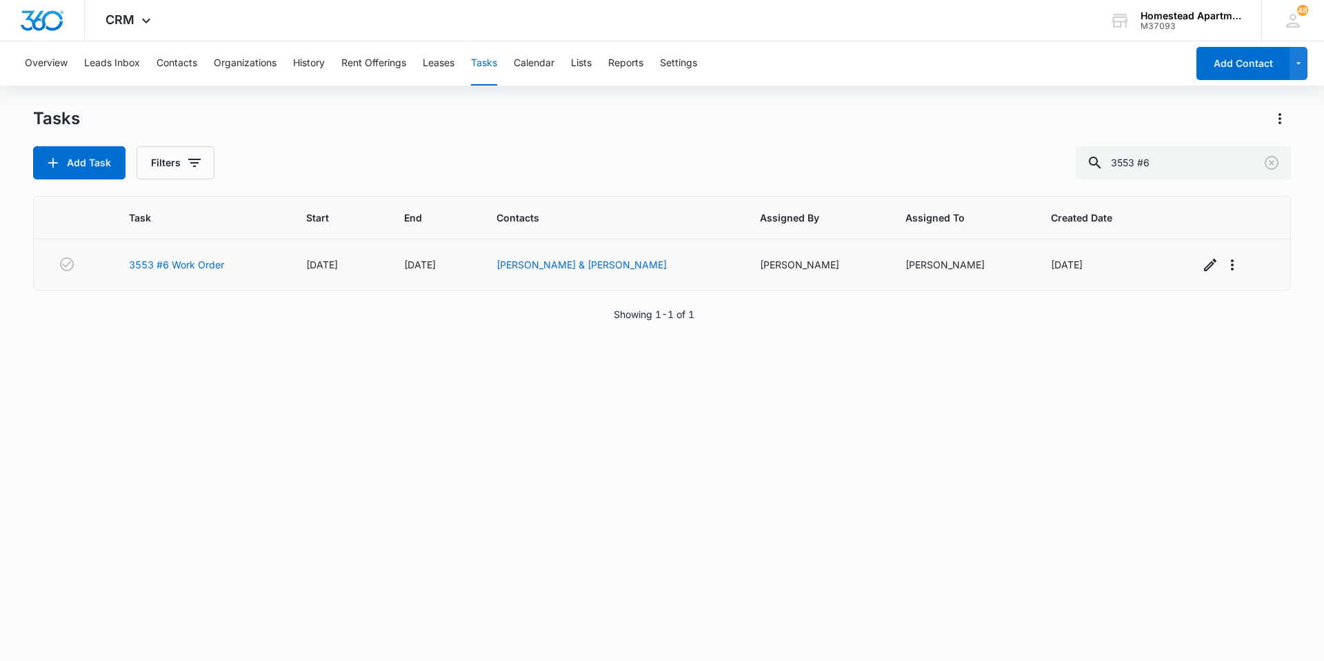
click at [625, 271] on div "[PERSON_NAME] & [PERSON_NAME]" at bounding box center [611, 264] width 230 height 14
click at [568, 261] on link "[PERSON_NAME] & [PERSON_NAME]" at bounding box center [581, 265] width 170 height 12
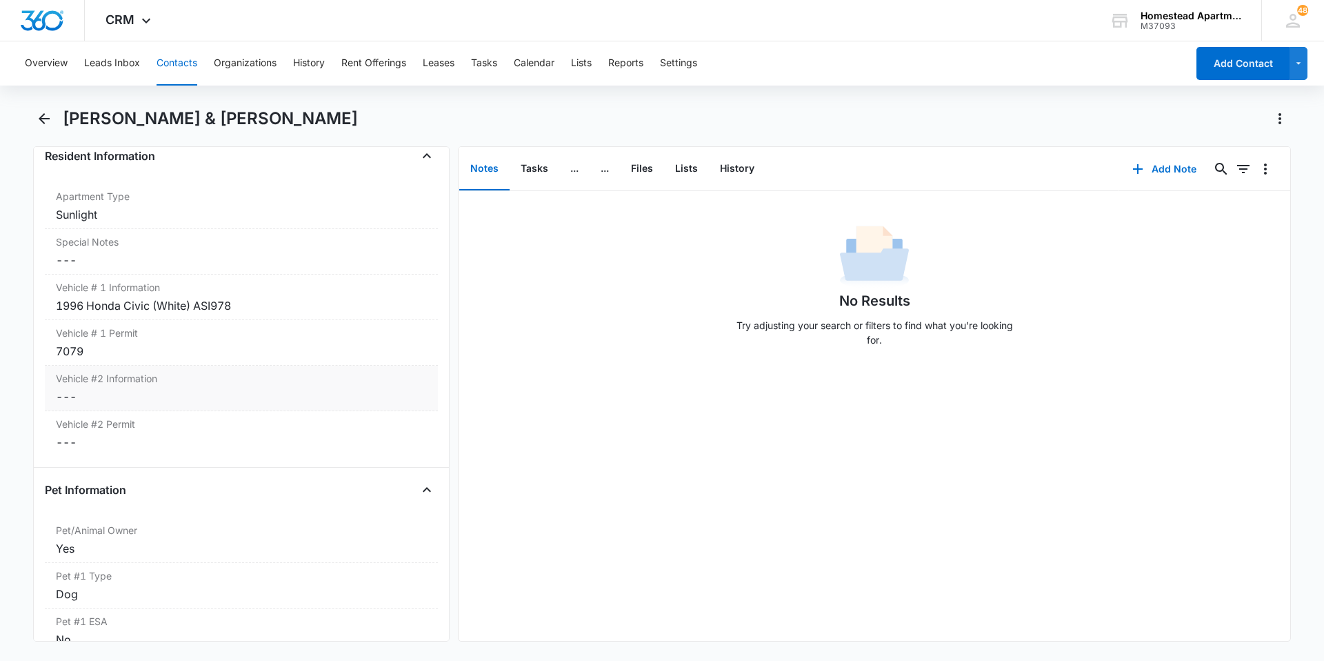
scroll to position [965, 0]
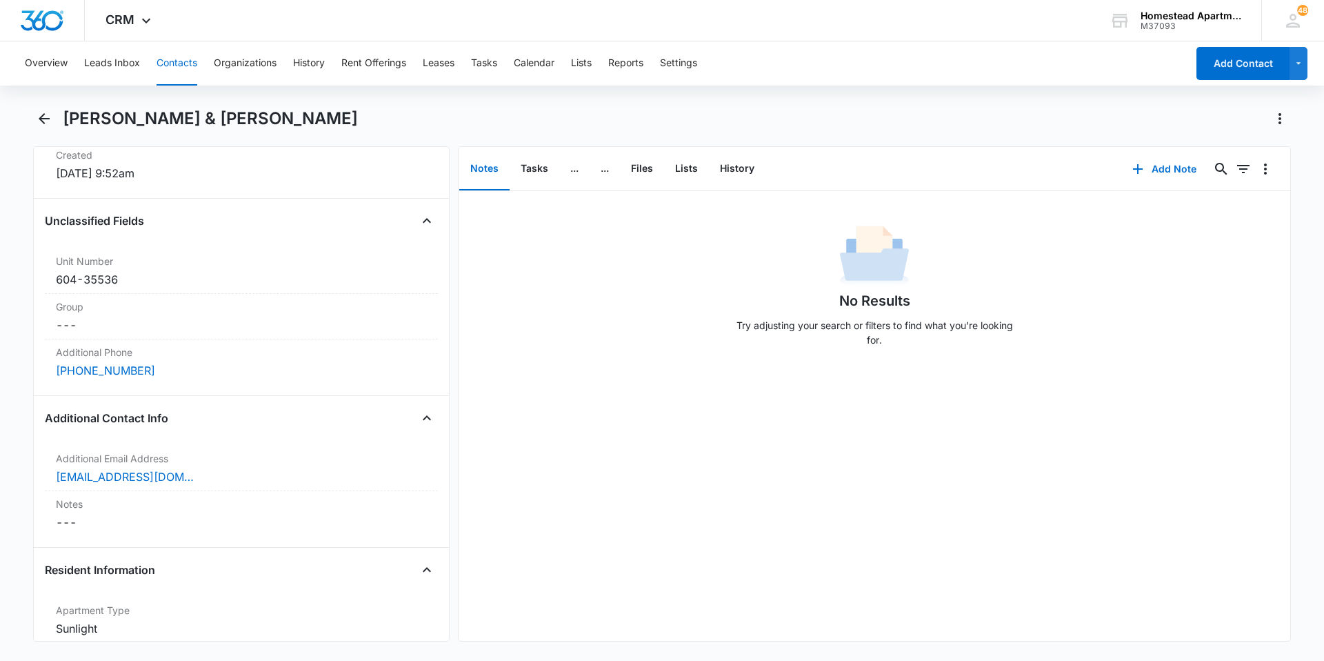
click at [46, 132] on div "[PERSON_NAME] & [PERSON_NAME]" at bounding box center [662, 127] width 1258 height 39
click at [47, 128] on button "Back" at bounding box center [43, 119] width 21 height 22
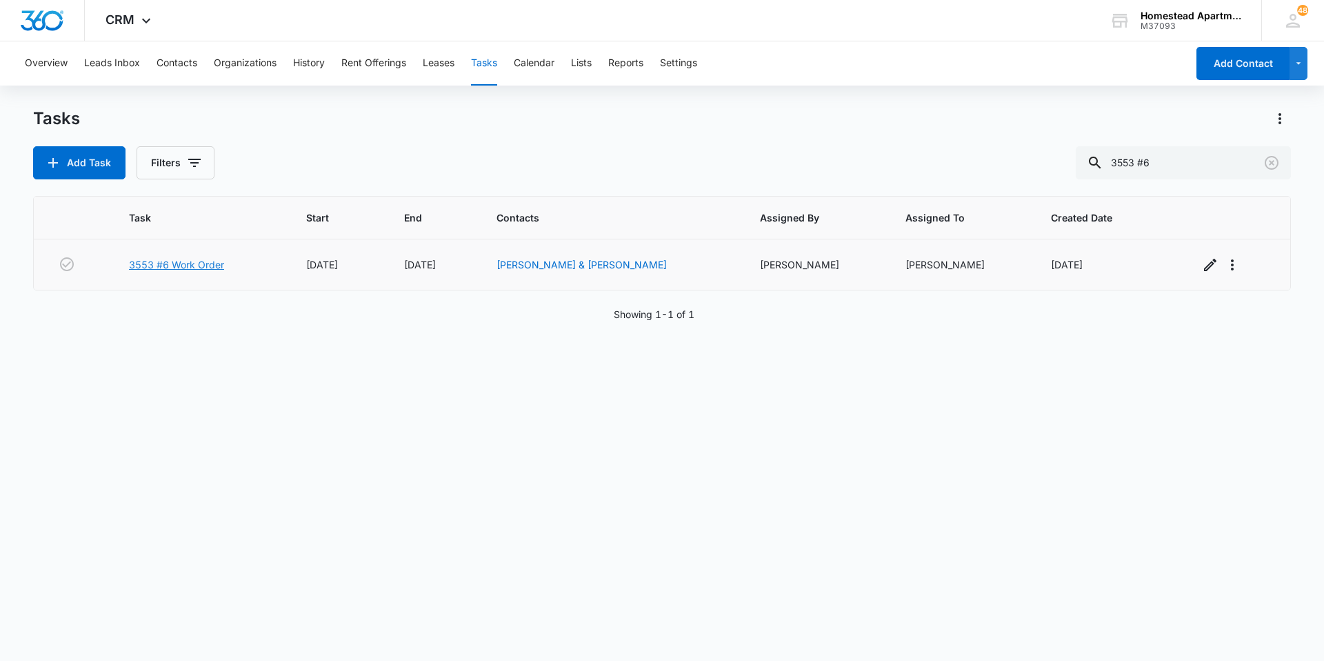
click at [207, 262] on link "3553 #6 Work Order" at bounding box center [176, 264] width 95 height 14
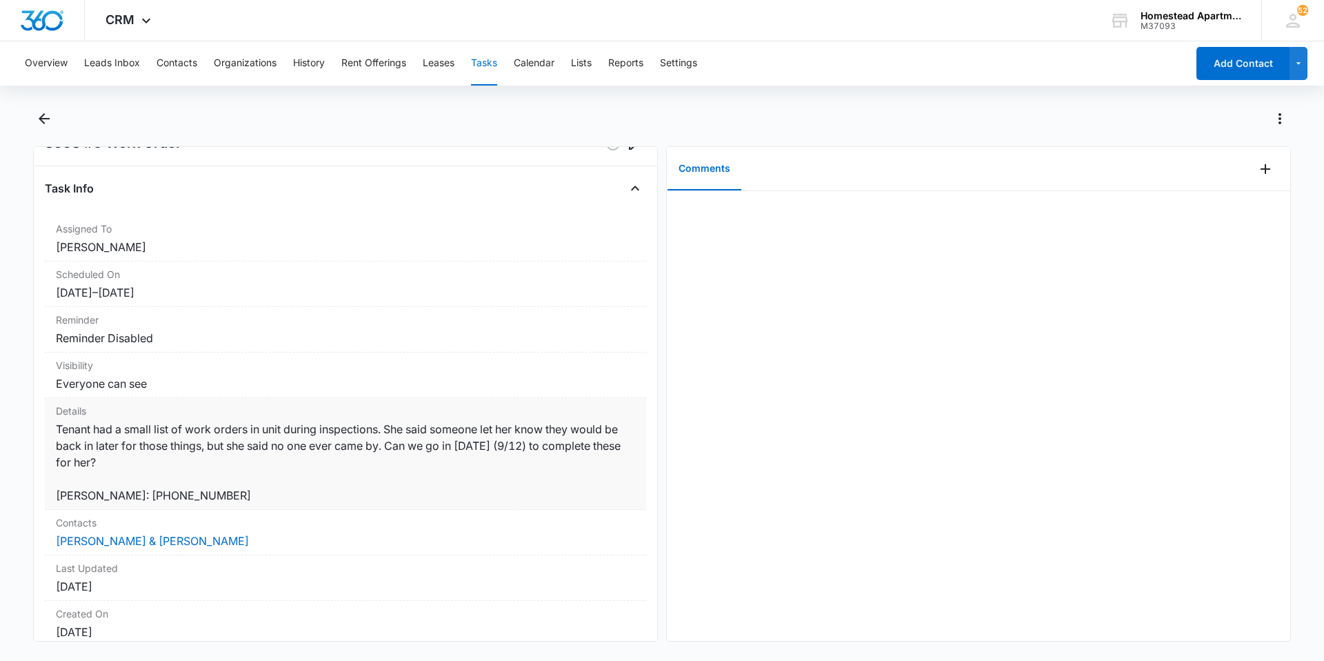
scroll to position [69, 0]
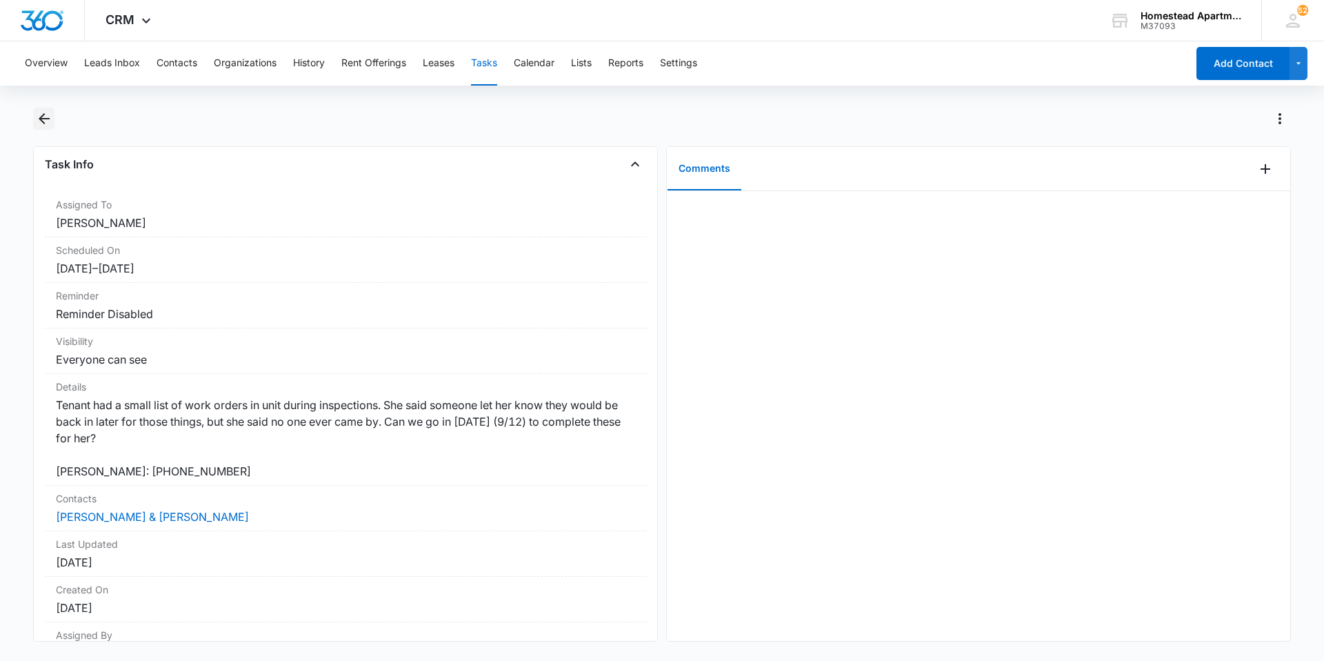
click at [45, 119] on icon "Back" at bounding box center [44, 118] width 11 height 11
